Goal: Obtain resource: Download file/media

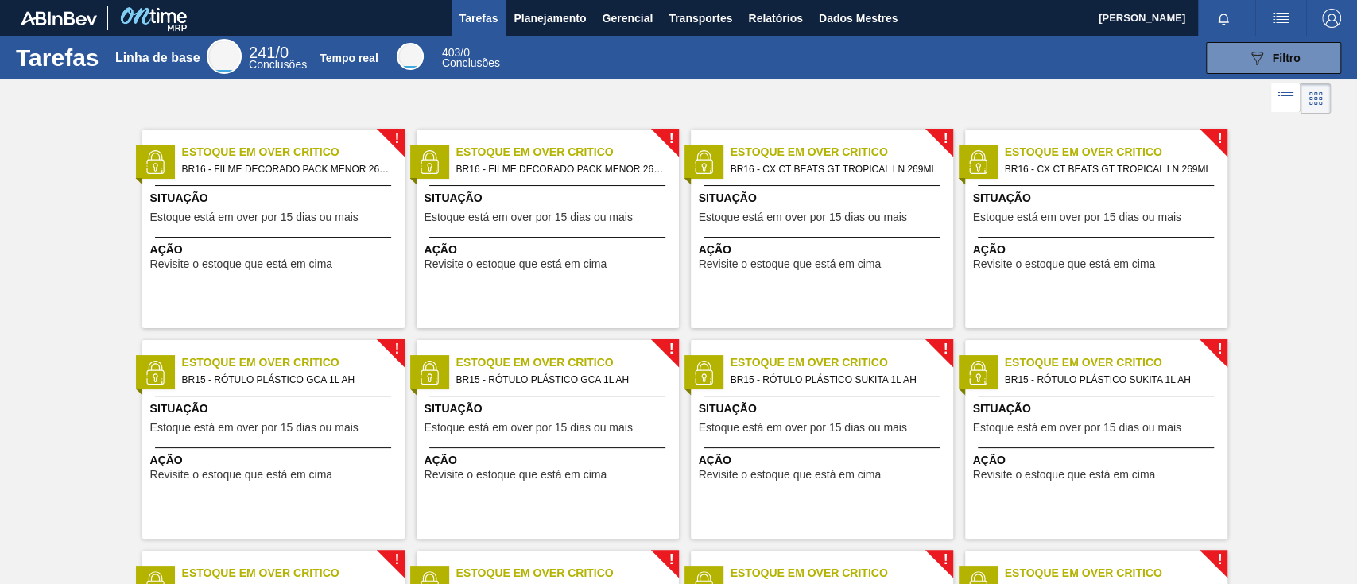
click at [748, 64] on div "089F7B8B-B2A5-4AFE-B5C0-19BA573D28AC Filtro" at bounding box center [930, 58] width 840 height 32
click at [784, 17] on font "Relatórios" at bounding box center [775, 18] width 54 height 13
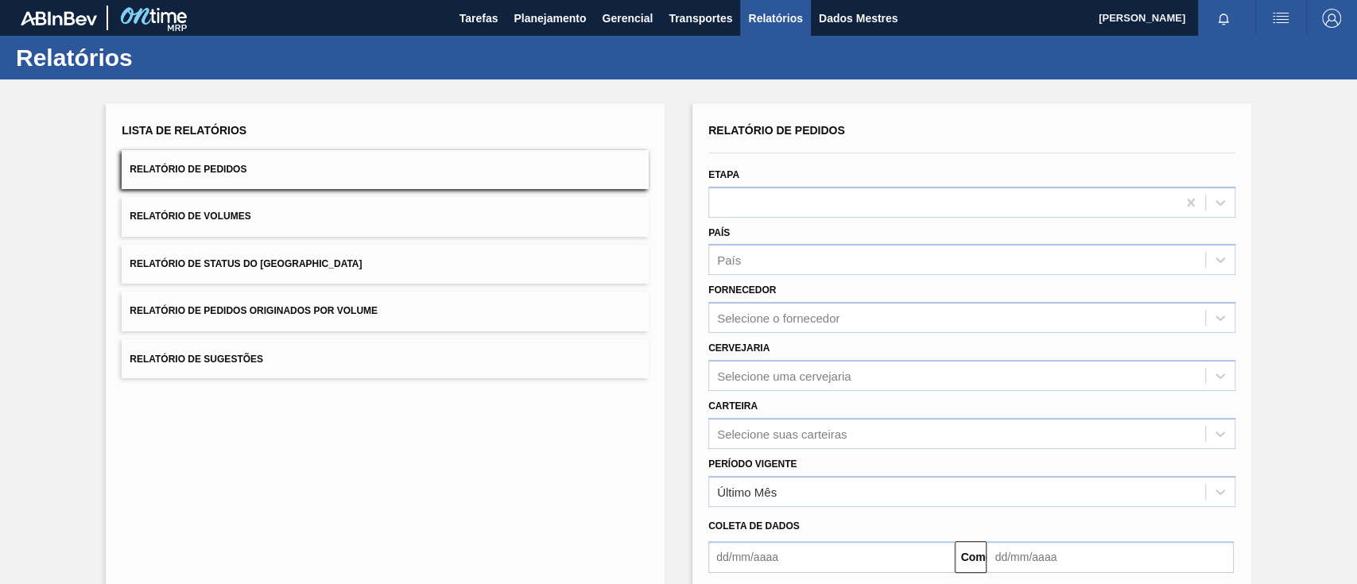
click at [438, 307] on button "Relatório de Pedidos Originados por Volume" at bounding box center [385, 311] width 527 height 39
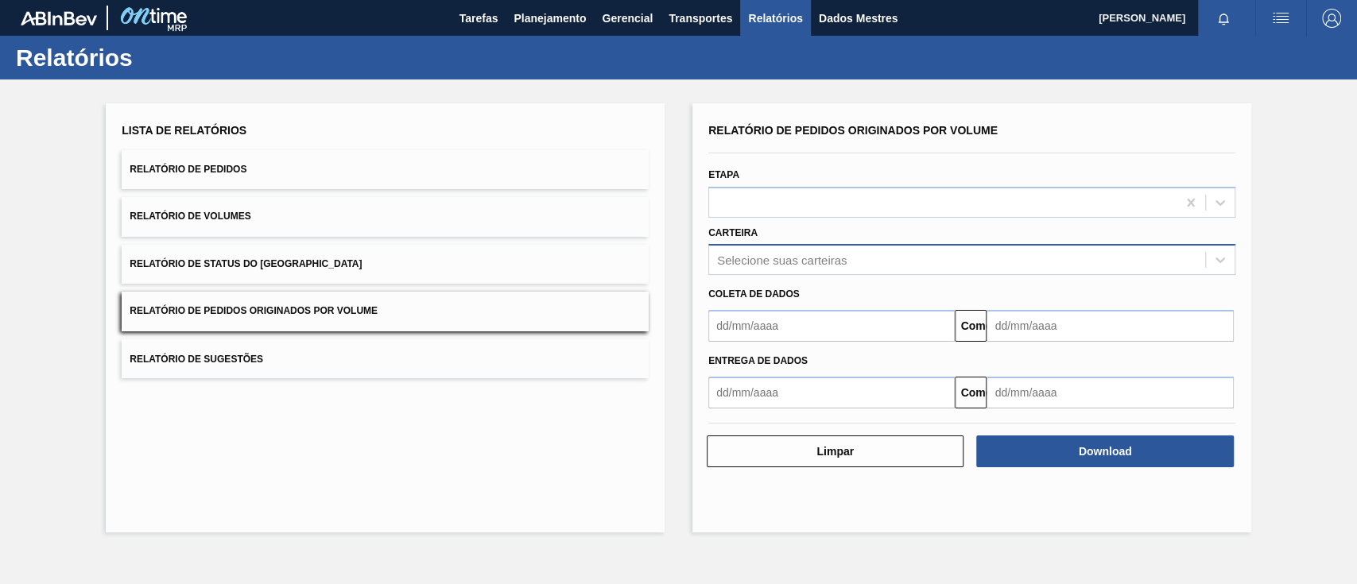
click at [797, 258] on font "Selecione suas carteiras" at bounding box center [782, 261] width 130 height 14
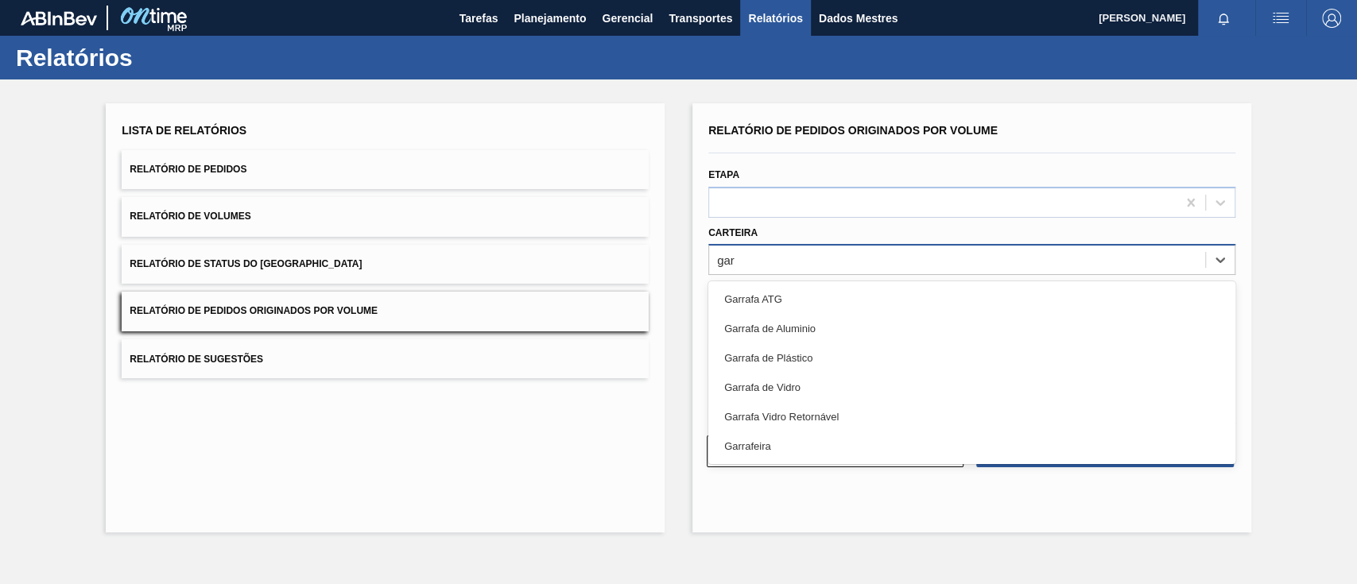
type input "[PERSON_NAME]"
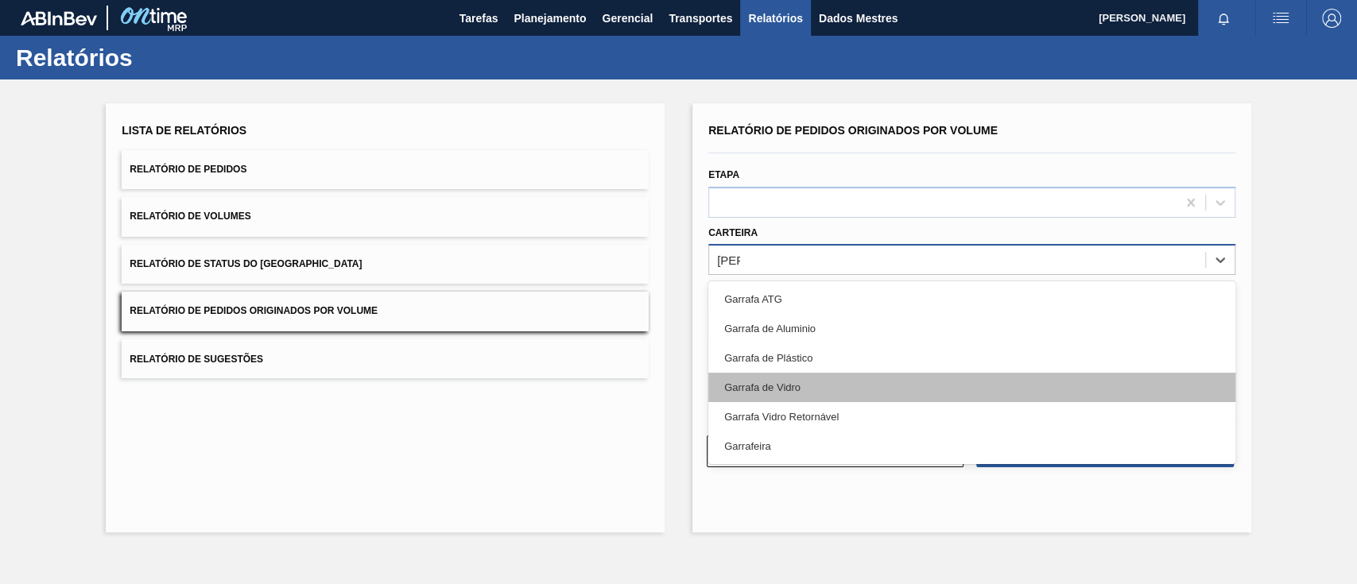
click at [800, 384] on div "Garrafa de Vidro" at bounding box center [971, 387] width 527 height 29
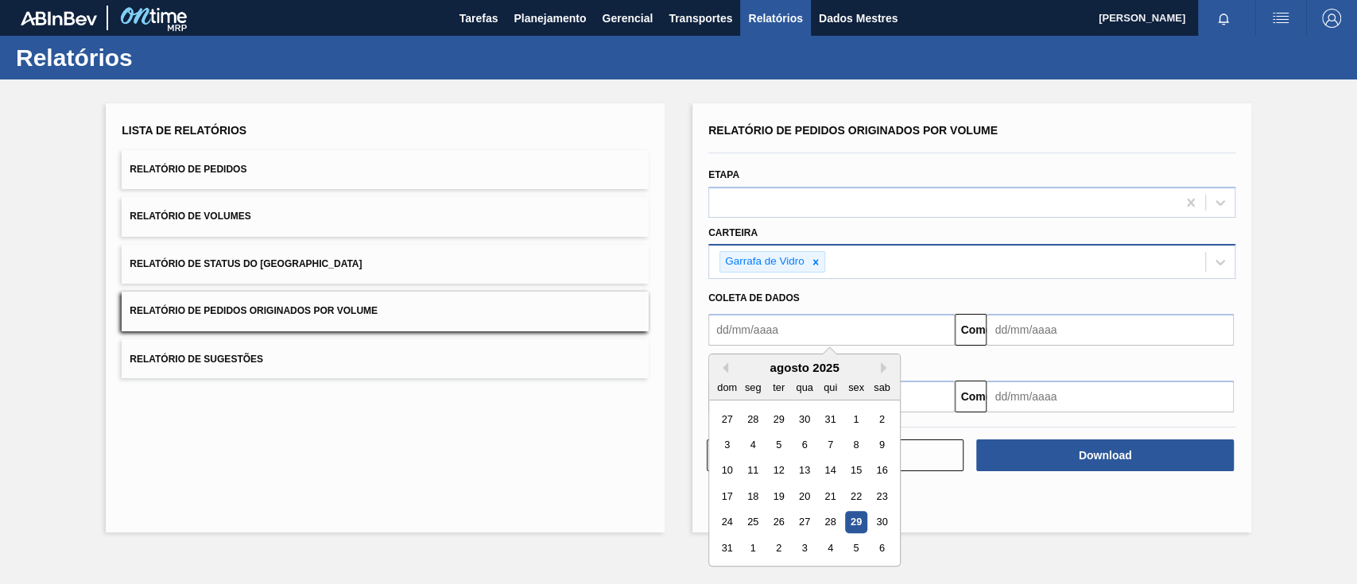
click at [782, 334] on input "text" at bounding box center [831, 330] width 246 height 32
click at [846, 421] on div "1" at bounding box center [855, 419] width 21 height 21
type input "[DATE]"
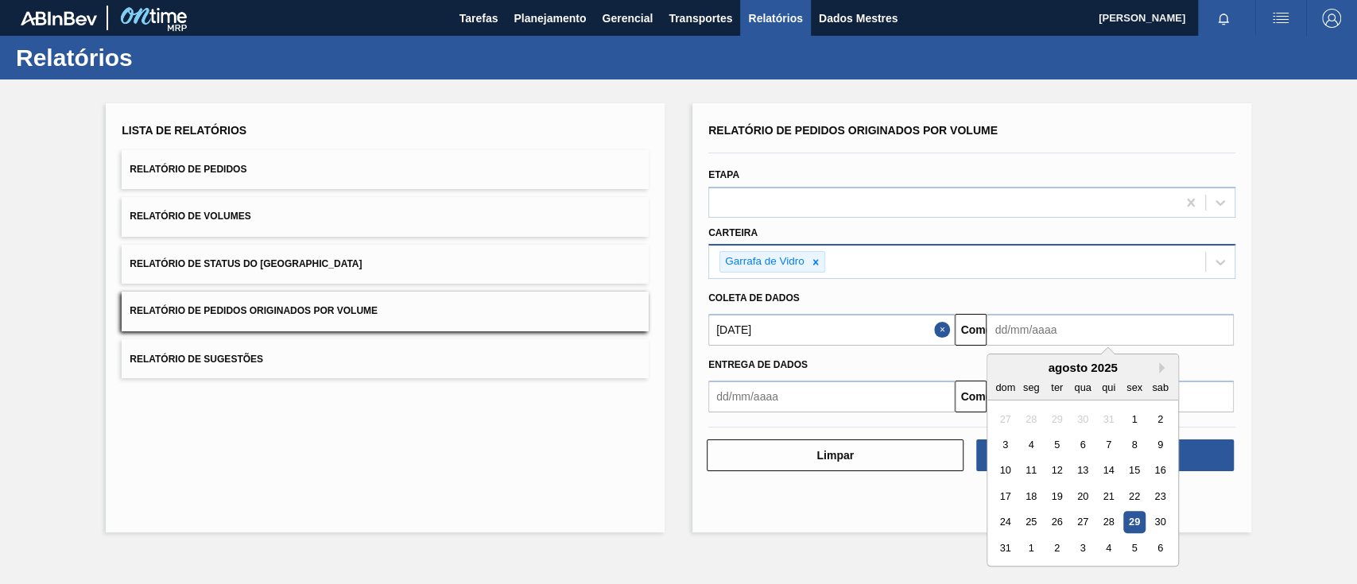
click at [1036, 334] on input "text" at bounding box center [1110, 330] width 246 height 32
click at [1082, 550] on font "3" at bounding box center [1083, 548] width 6 height 12
type input "[DATE]"
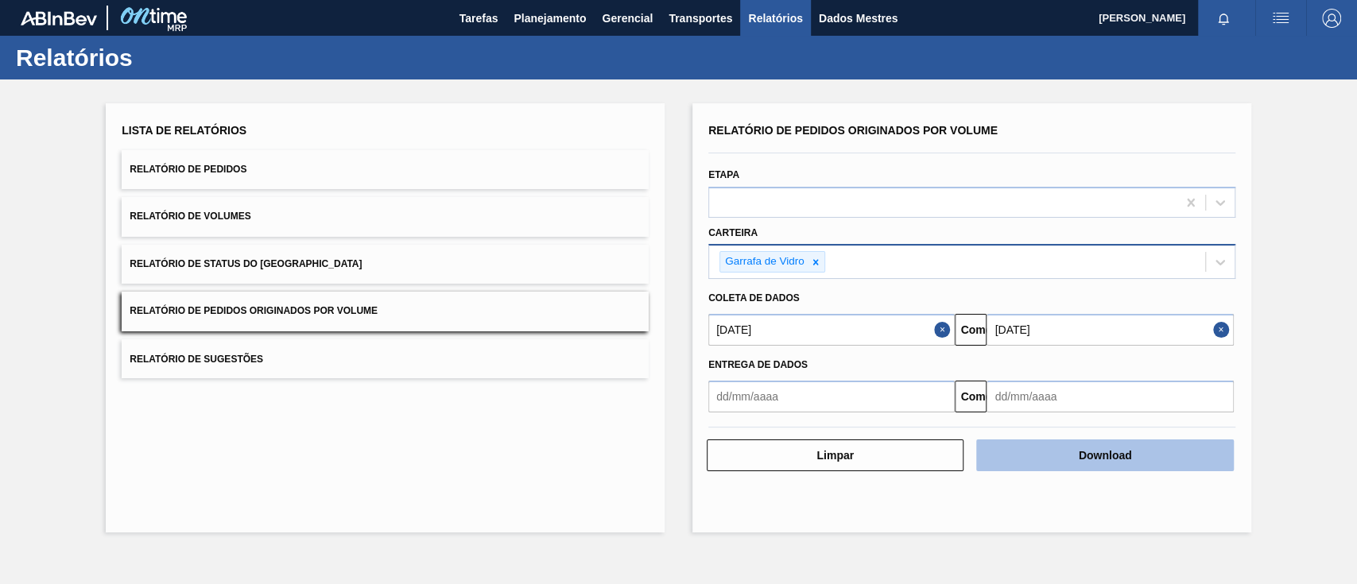
click at [1111, 455] on font "Download" at bounding box center [1105, 455] width 53 height 13
